Goal: Transaction & Acquisition: Obtain resource

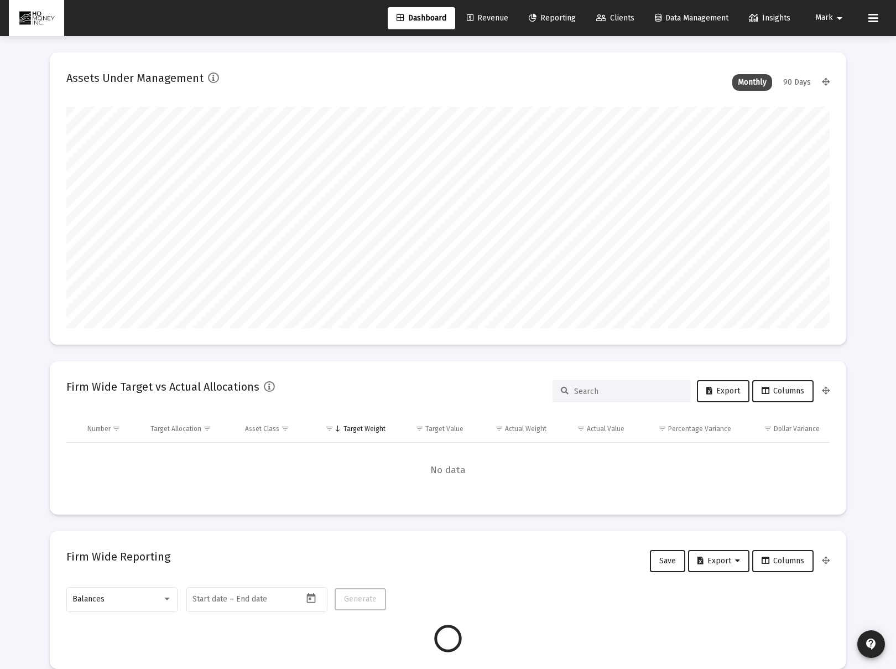
scroll to position [221, 411]
click at [561, 20] on span "Reporting" at bounding box center [552, 17] width 47 height 9
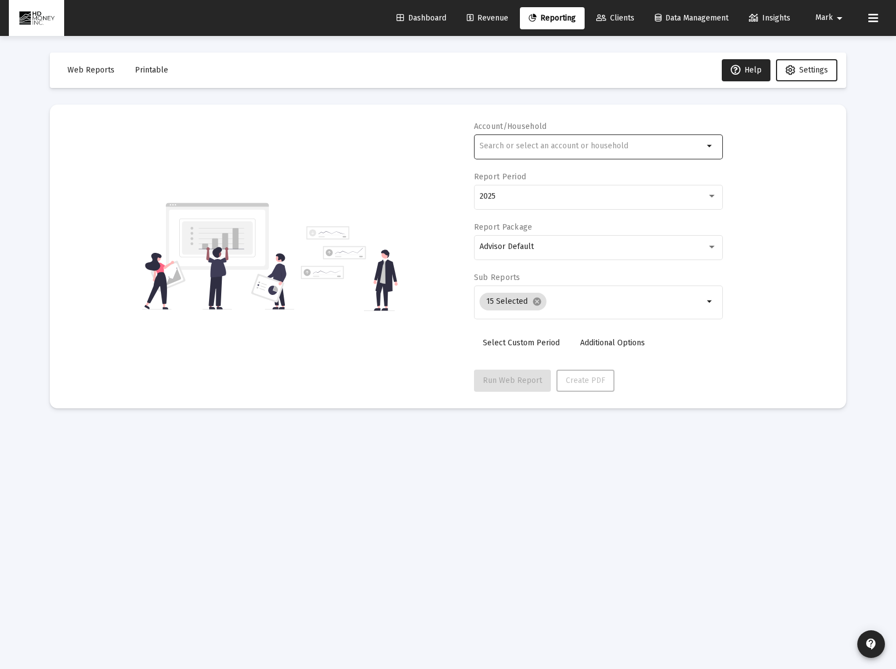
click at [556, 142] on input "text" at bounding box center [592, 146] width 224 height 9
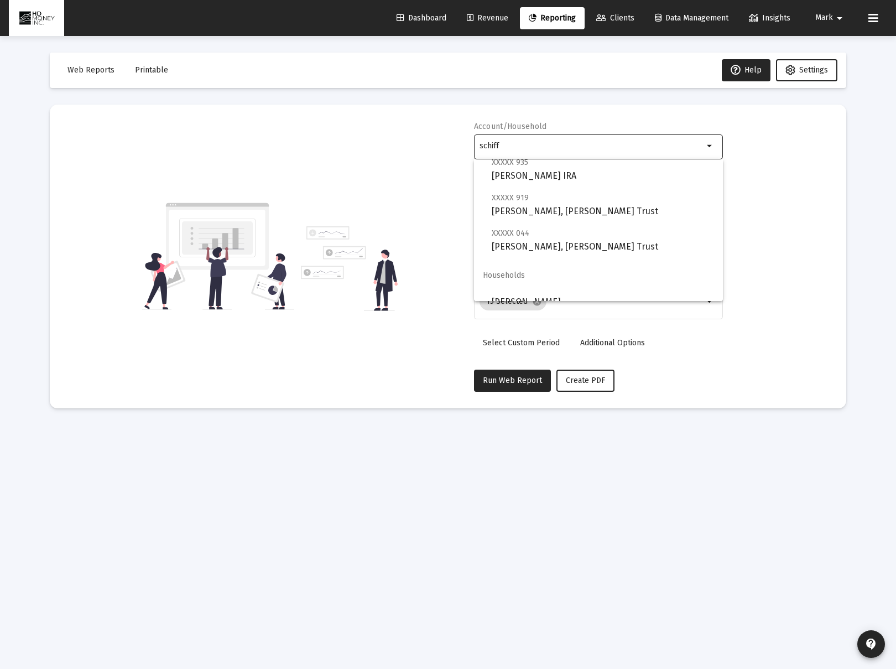
scroll to position [44, 0]
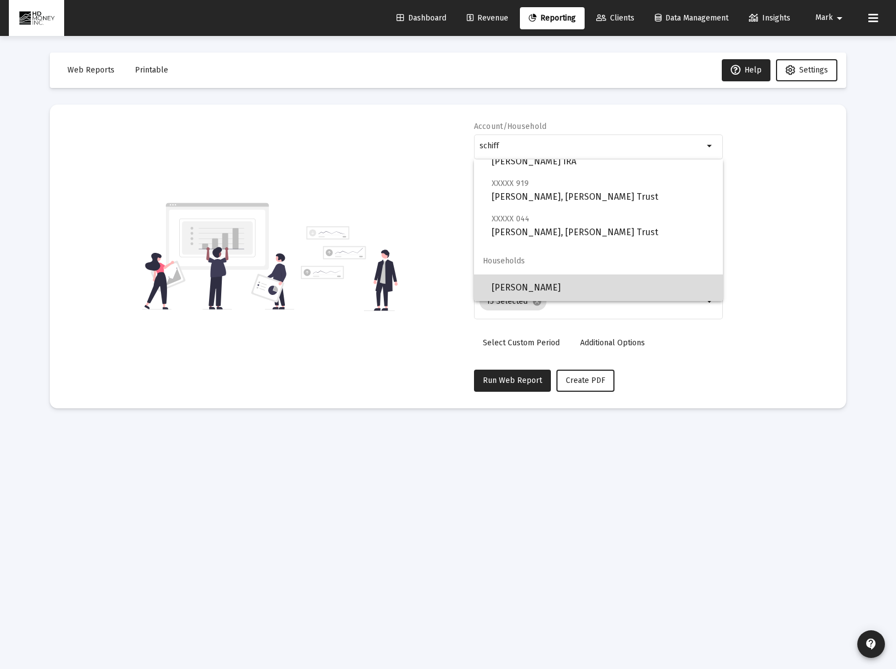
click at [630, 284] on span "[PERSON_NAME]" at bounding box center [603, 287] width 222 height 27
type input "[PERSON_NAME]"
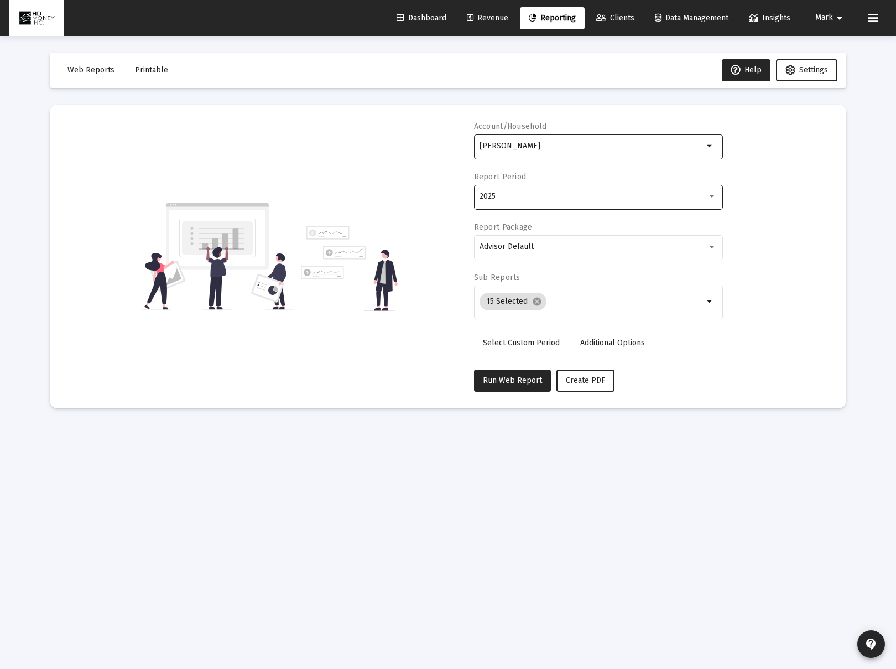
click at [675, 201] on div "2025" at bounding box center [598, 196] width 237 height 27
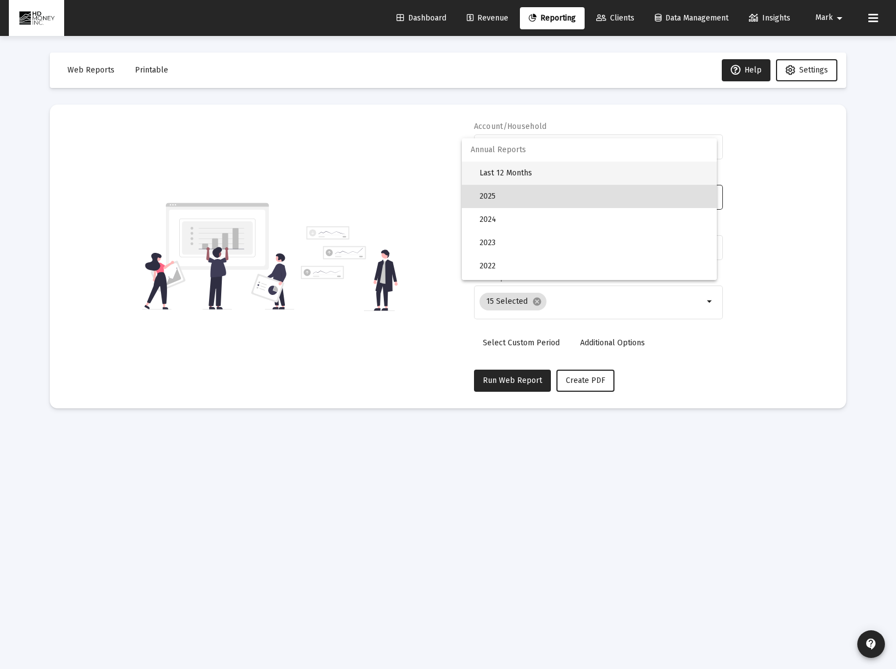
click at [612, 174] on span "Last 12 Months" at bounding box center [594, 172] width 228 height 23
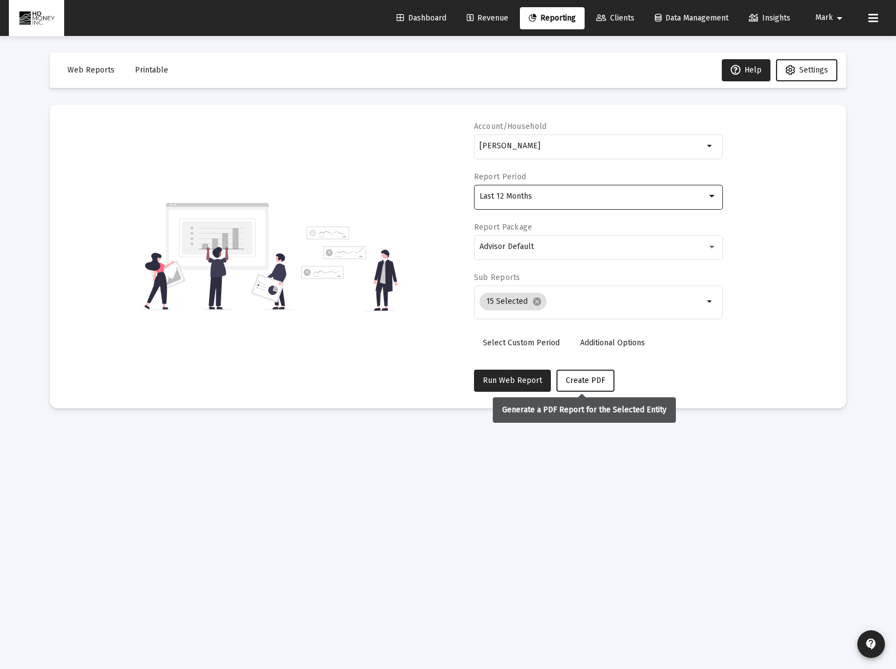
click at [591, 384] on span "Create PDF" at bounding box center [585, 380] width 39 height 9
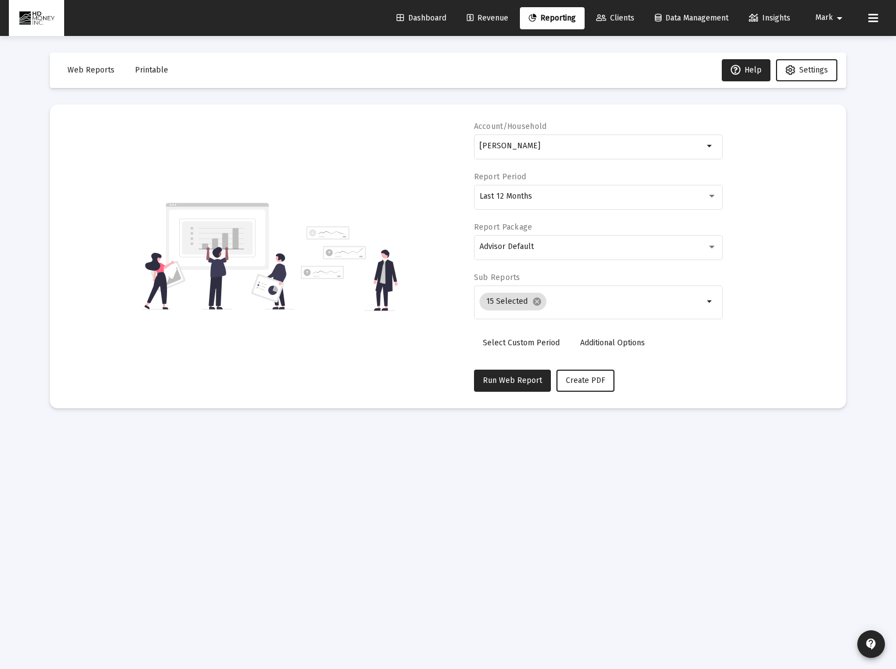
click at [152, 72] on span "Printable" at bounding box center [151, 69] width 33 height 9
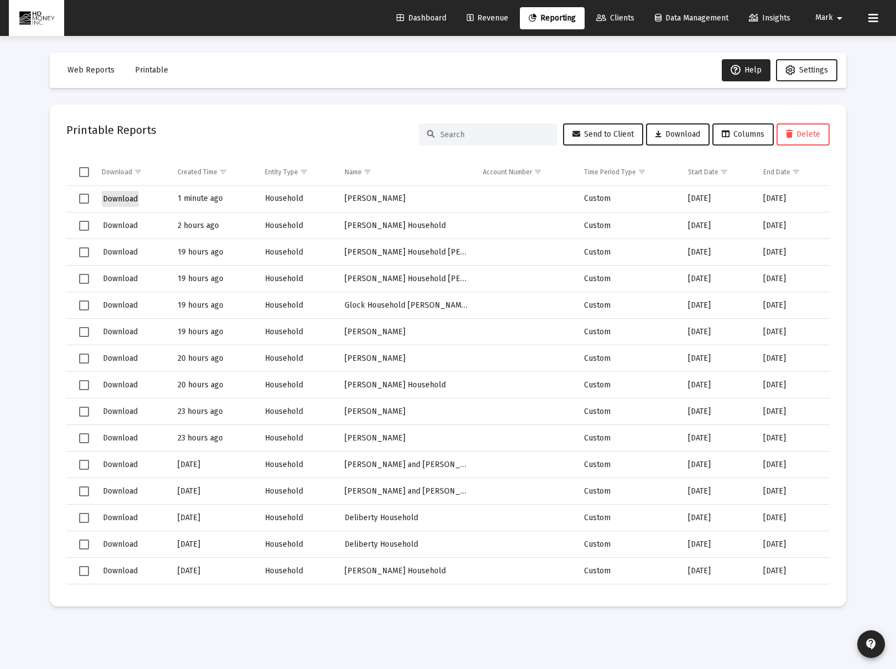
click at [124, 204] on button "Download" at bounding box center [120, 199] width 37 height 16
click at [575, 27] on link "Reporting" at bounding box center [552, 18] width 65 height 22
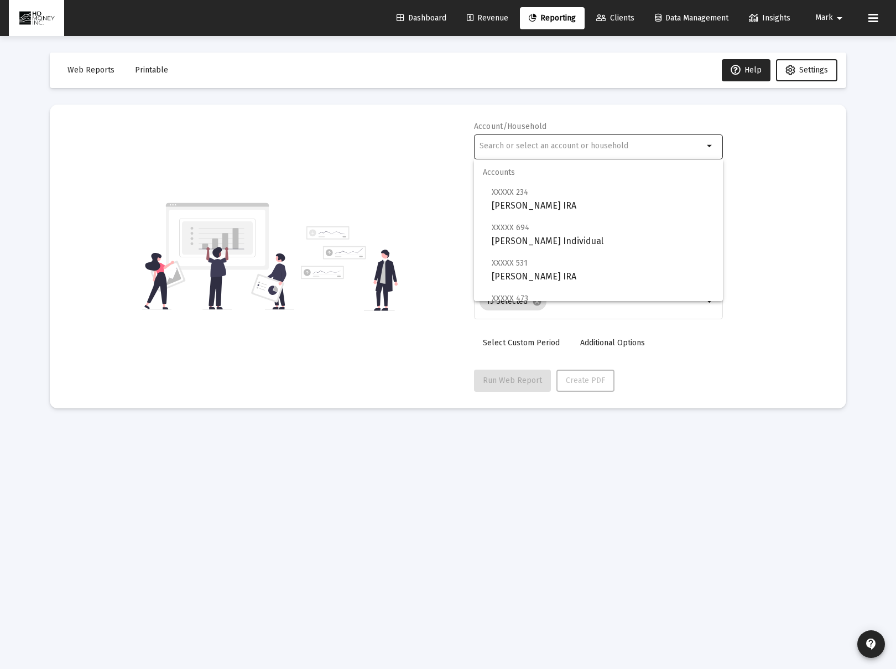
click at [578, 149] on input "text" at bounding box center [592, 146] width 224 height 9
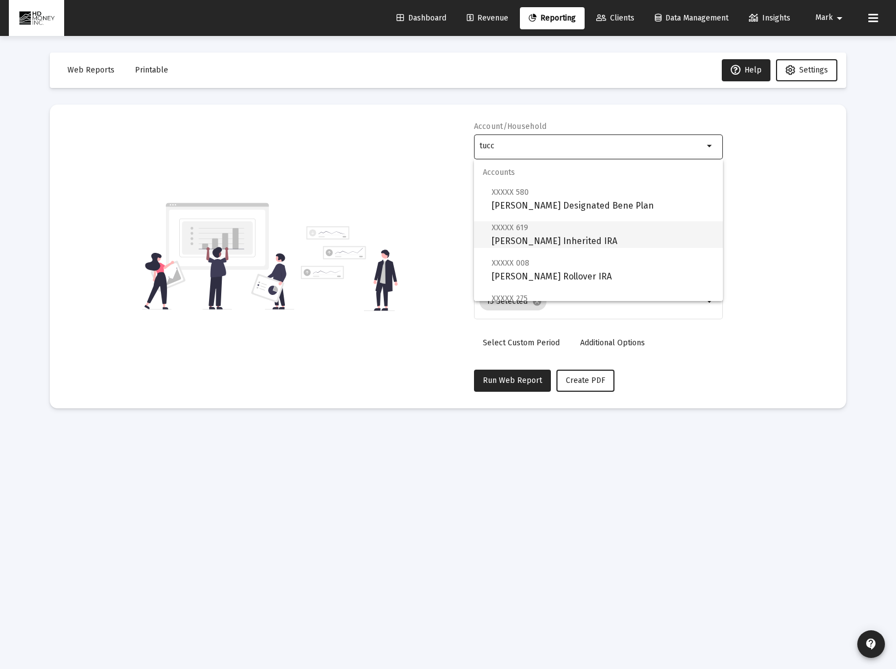
scroll to position [80, 0]
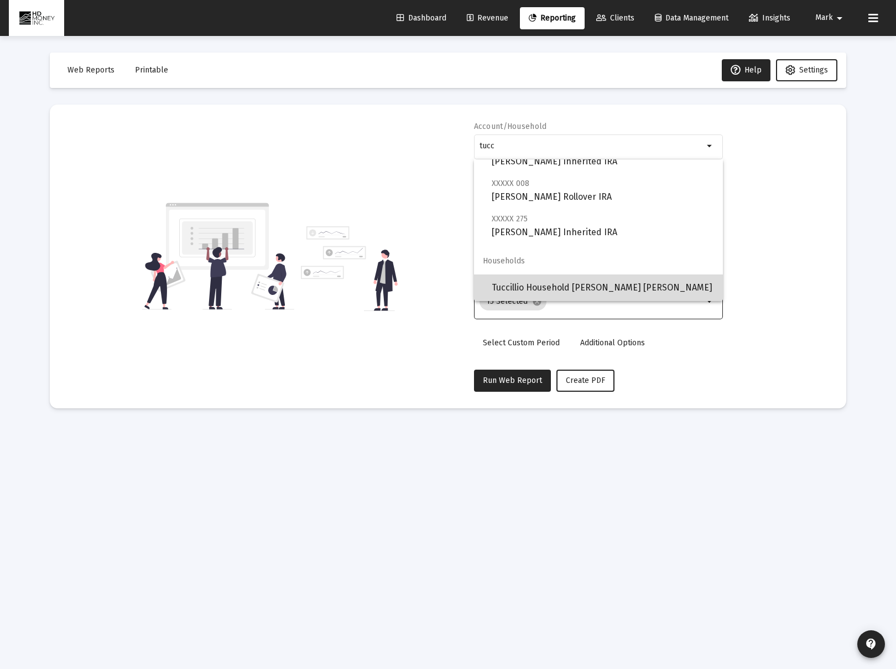
click at [621, 284] on span "Tuccillio Household [PERSON_NAME] [PERSON_NAME]" at bounding box center [603, 287] width 222 height 27
type input "Tuccillio Household [PERSON_NAME] [PERSON_NAME]"
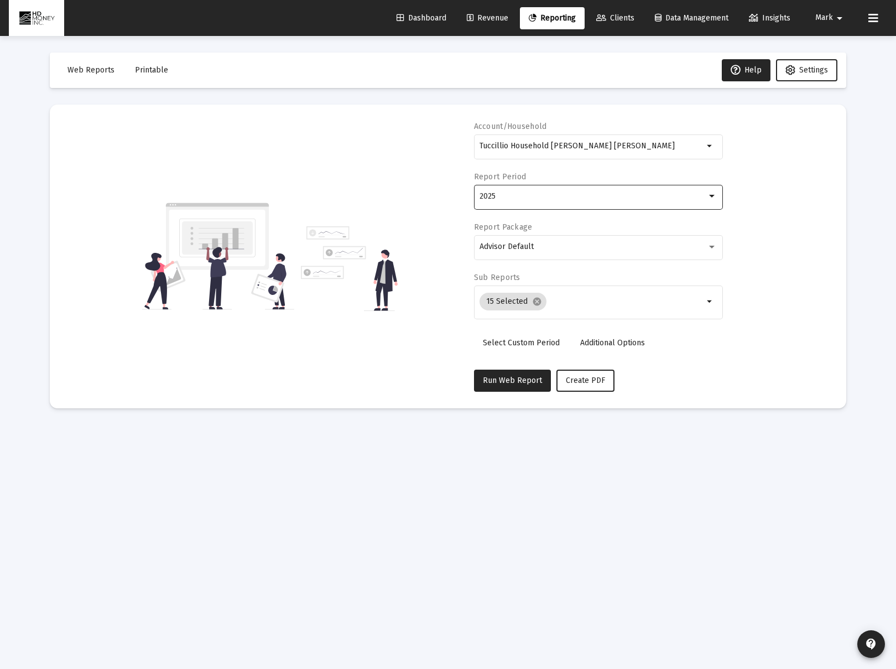
click at [544, 197] on div "2025" at bounding box center [593, 196] width 227 height 9
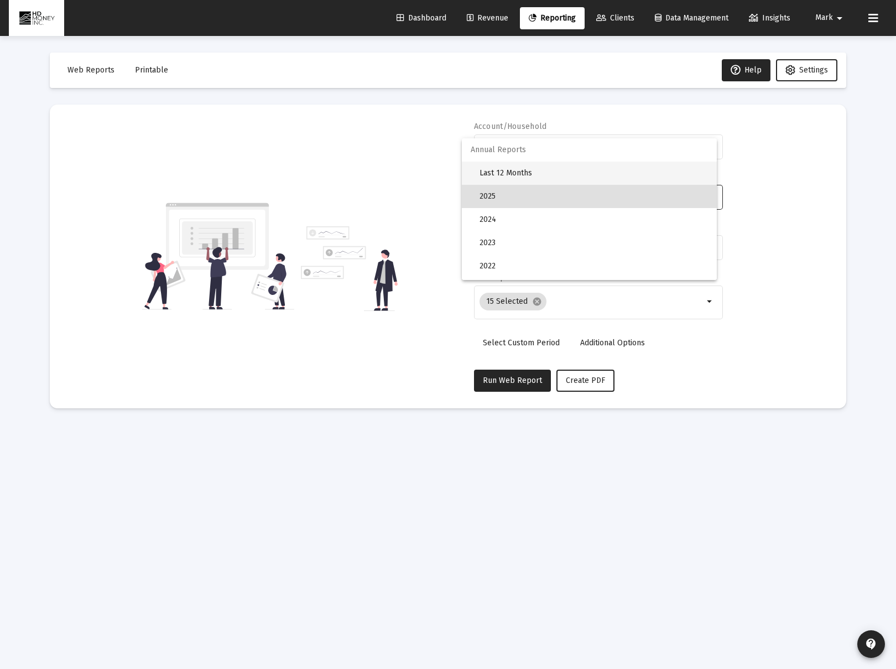
click at [521, 168] on span "Last 12 Months" at bounding box center [594, 172] width 228 height 23
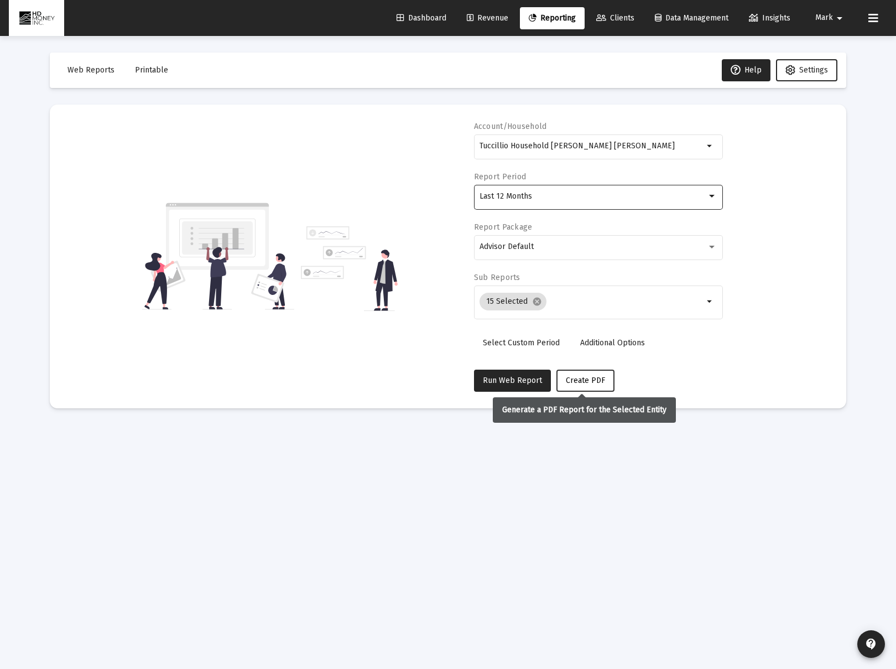
click at [566, 378] on span "Create PDF" at bounding box center [585, 380] width 39 height 9
